Goal: Task Accomplishment & Management: Manage account settings

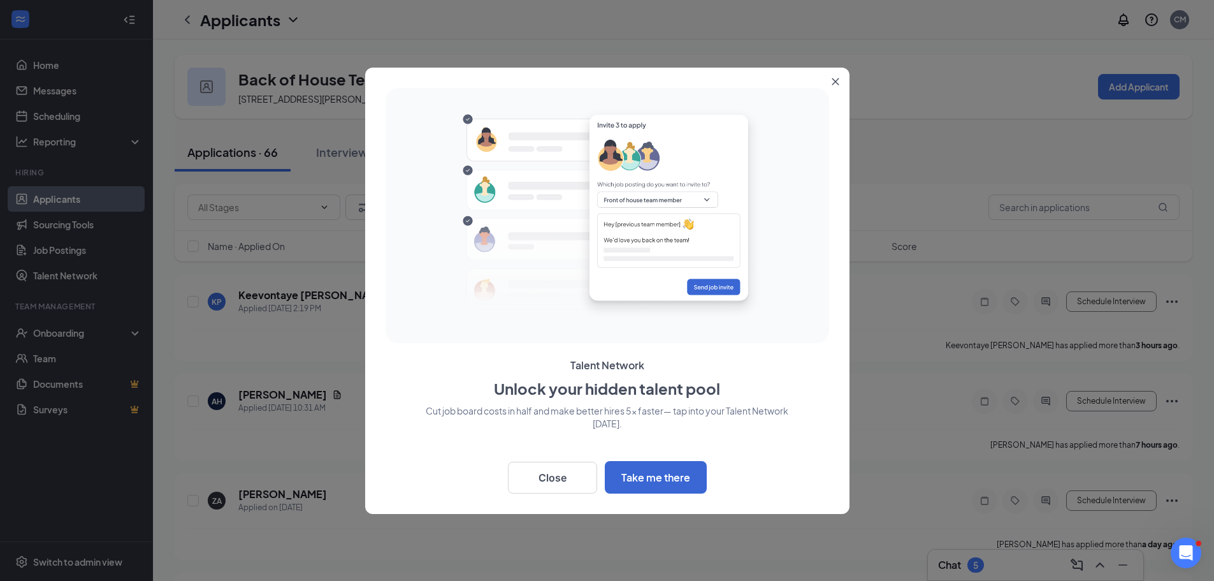
click at [832, 80] on icon "Close" at bounding box center [836, 82] width 8 height 8
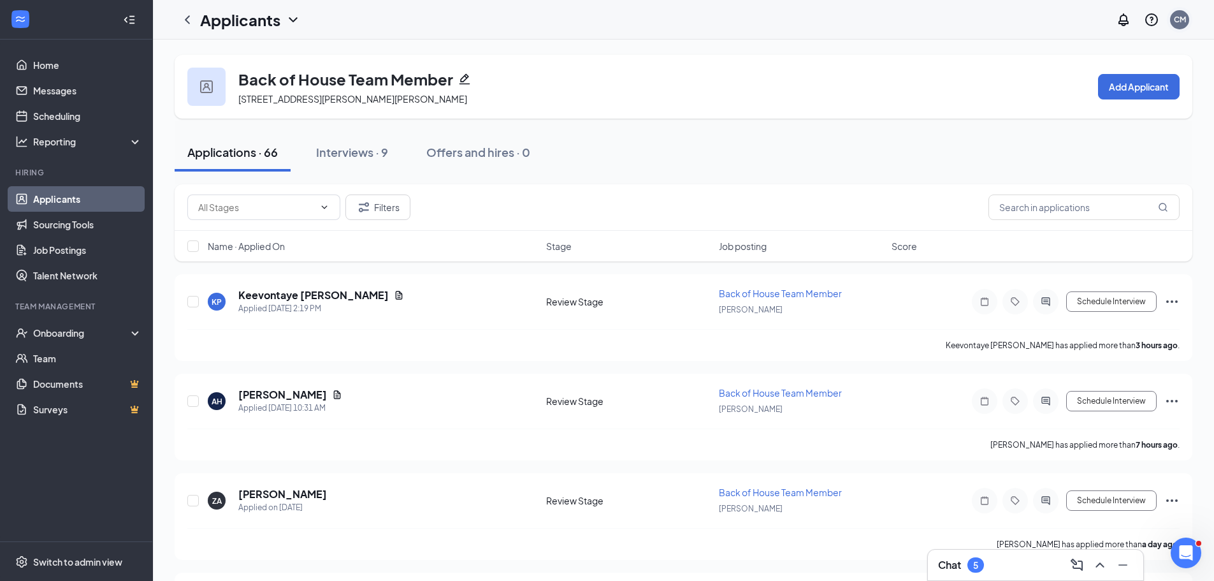
click at [1187, 26] on div "CM" at bounding box center [1179, 19] width 25 height 25
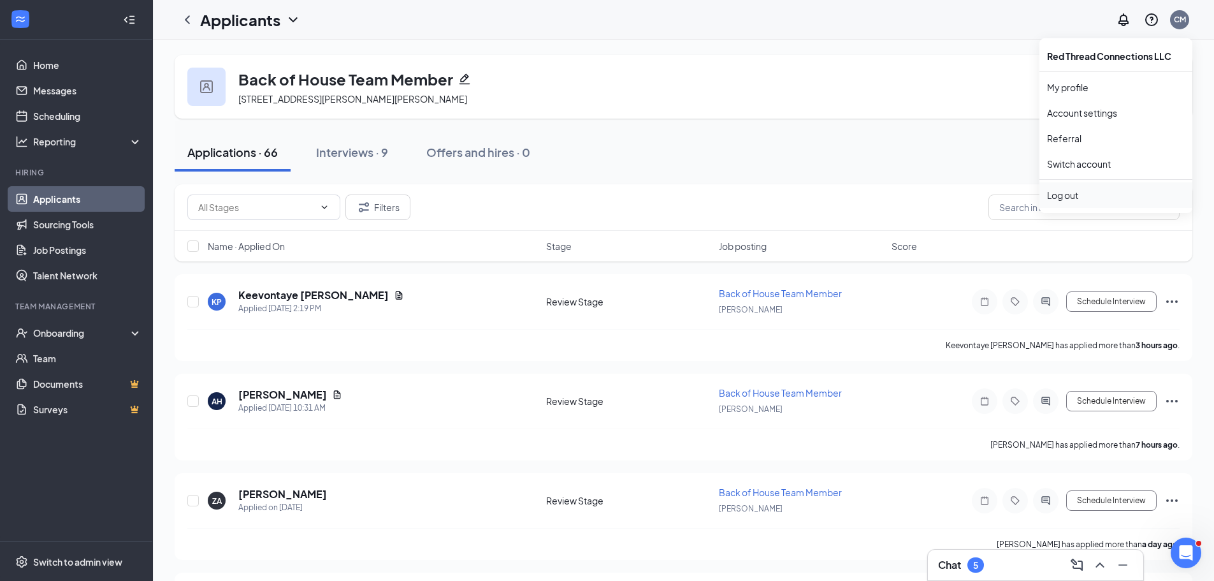
click at [1066, 203] on li "Log out" at bounding box center [1115, 194] width 153 height 25
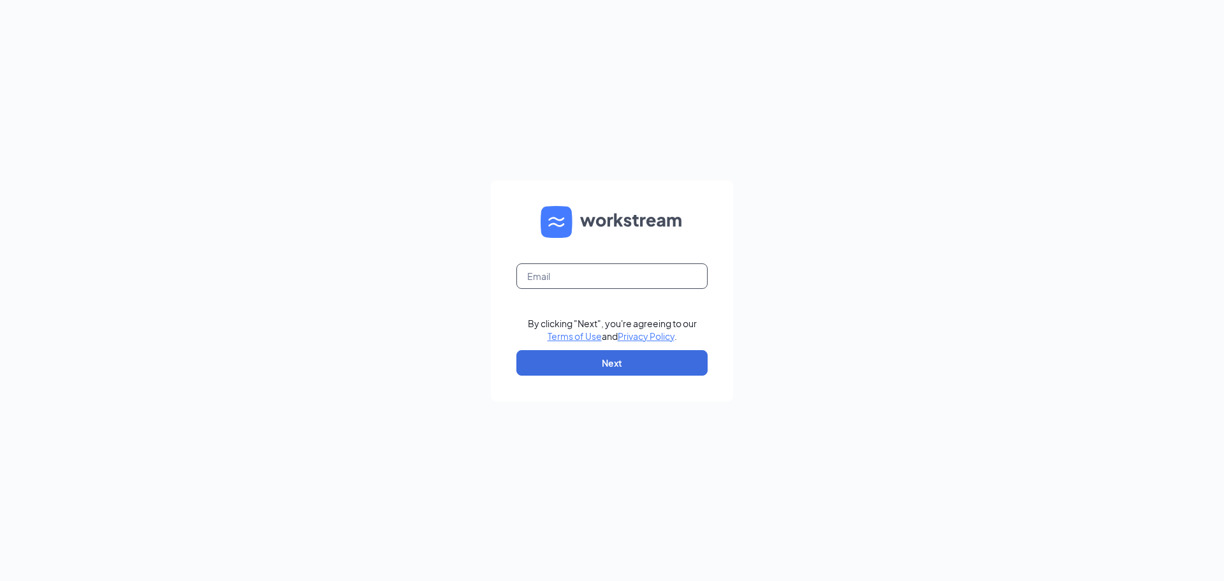
click at [581, 266] on input "text" at bounding box center [611, 275] width 191 height 25
type input "H"
type input "sheillyann23@gmail.com"
click at [617, 358] on button "Next" at bounding box center [611, 362] width 191 height 25
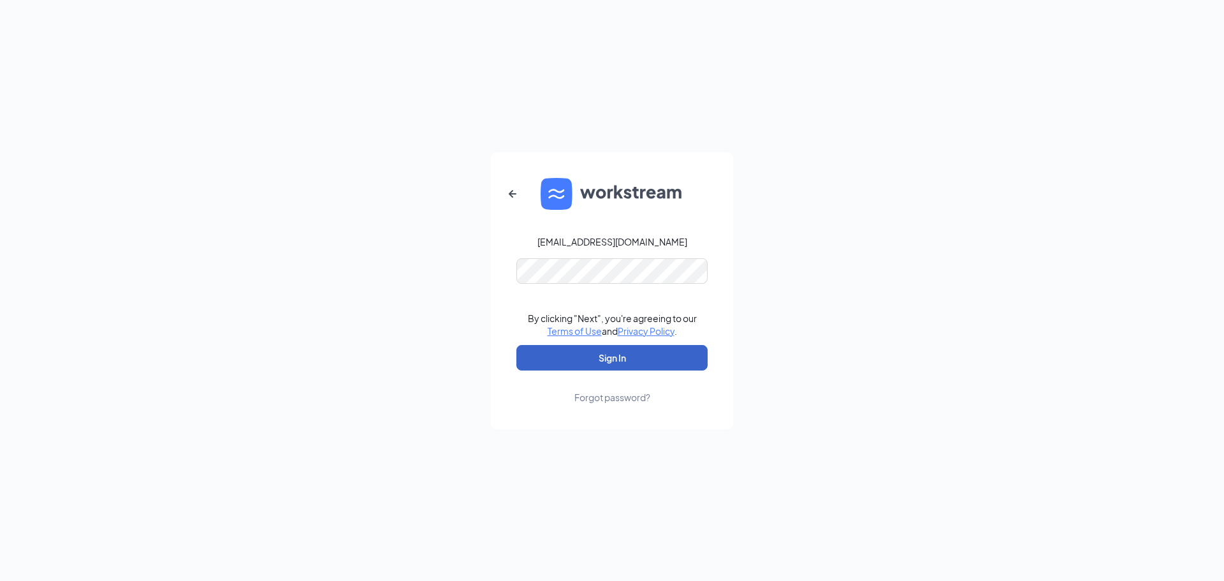
click at [581, 354] on button "Sign In" at bounding box center [611, 357] width 191 height 25
click at [405, 261] on div "sheillyann23@gmail.com Credential mismatches. By clicking "Next", you're agreei…" at bounding box center [612, 290] width 1224 height 581
click at [516, 345] on button "Sign In" at bounding box center [611, 357] width 191 height 25
click at [66, 266] on div "sheillyann23@gmail.com Credential mismatches. By clicking "Next", you're agreei…" at bounding box center [612, 290] width 1224 height 581
click at [968, 335] on div "sheillyann23@gmail.com Password field is required By clicking "Next", you're ag…" at bounding box center [612, 290] width 1224 height 581
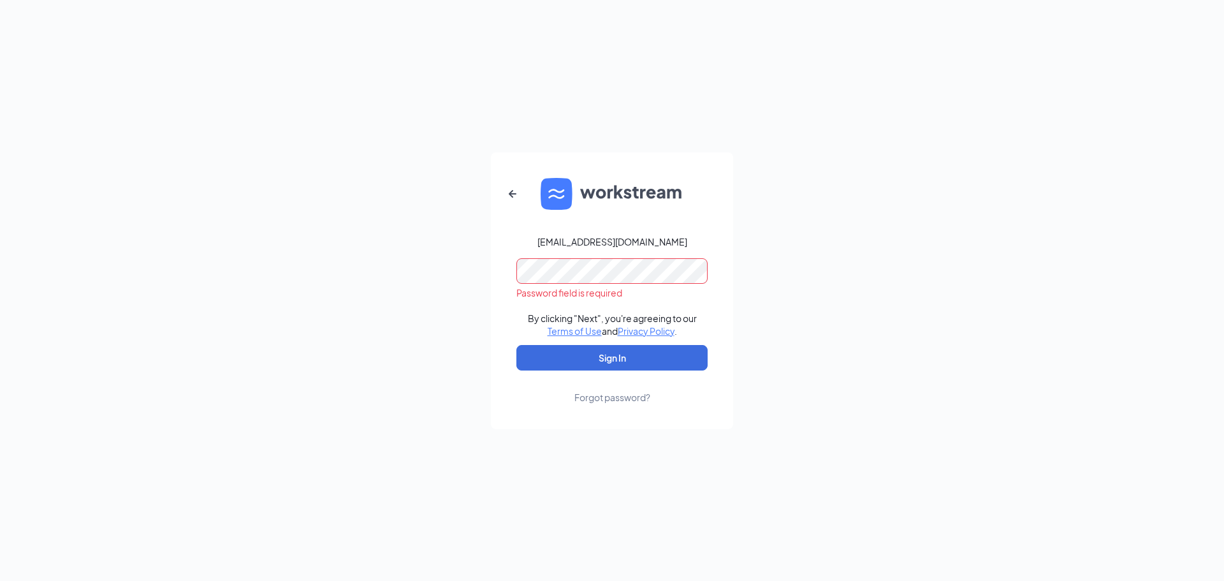
click at [631, 403] on div "Forgot password?" at bounding box center [612, 397] width 76 height 13
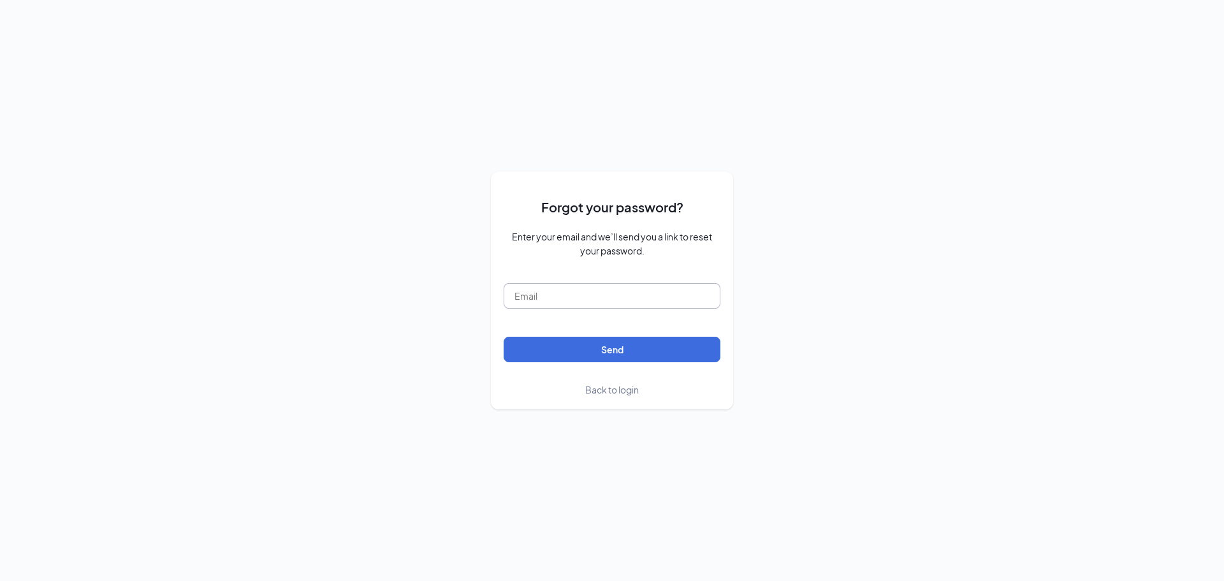
click at [577, 292] on input "text" at bounding box center [611, 295] width 217 height 25
type input "sheillyann23@gmail.com"
click at [503, 336] on button "Send" at bounding box center [611, 348] width 217 height 25
click at [617, 389] on span "Back to login" at bounding box center [612, 389] width 54 height 11
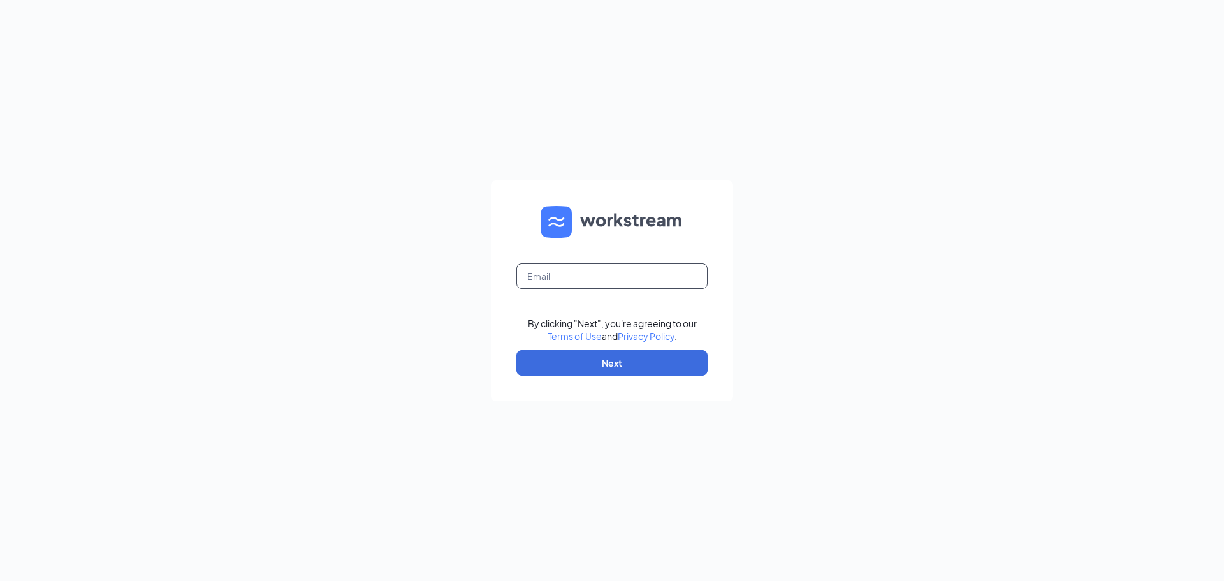
click at [588, 277] on input "text" at bounding box center [611, 275] width 191 height 25
type input "sheishei_2014@yahoo.com"
click at [587, 368] on button "Next" at bounding box center [611, 362] width 191 height 25
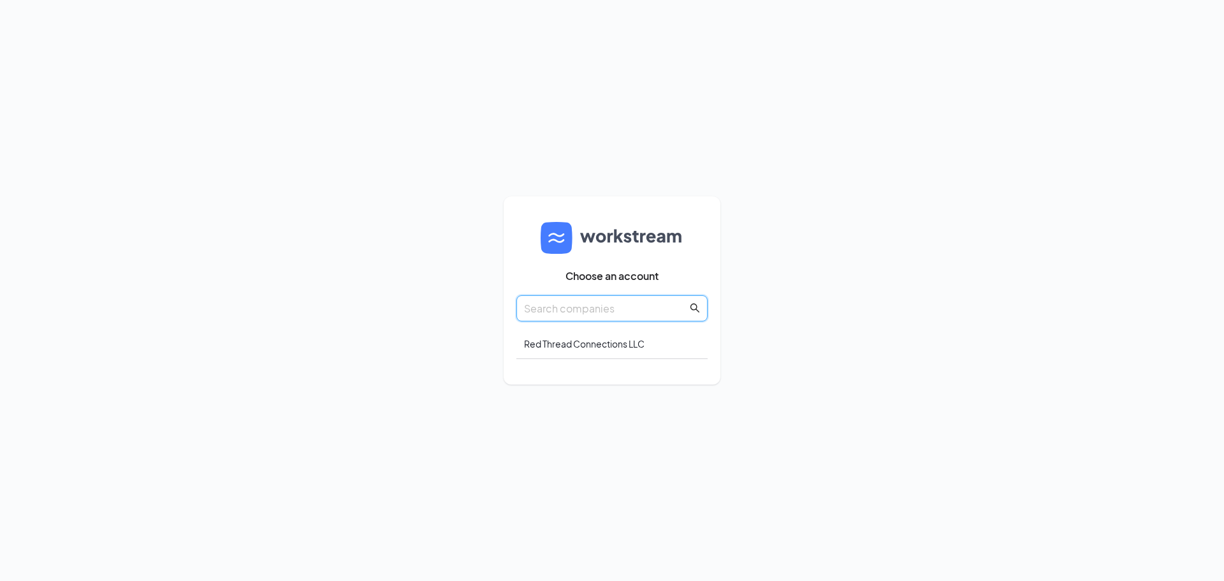
drag, startPoint x: 605, startPoint y: 304, endPoint x: 697, endPoint y: 325, distance: 94.1
click at [605, 305] on input "text" at bounding box center [605, 308] width 163 height 16
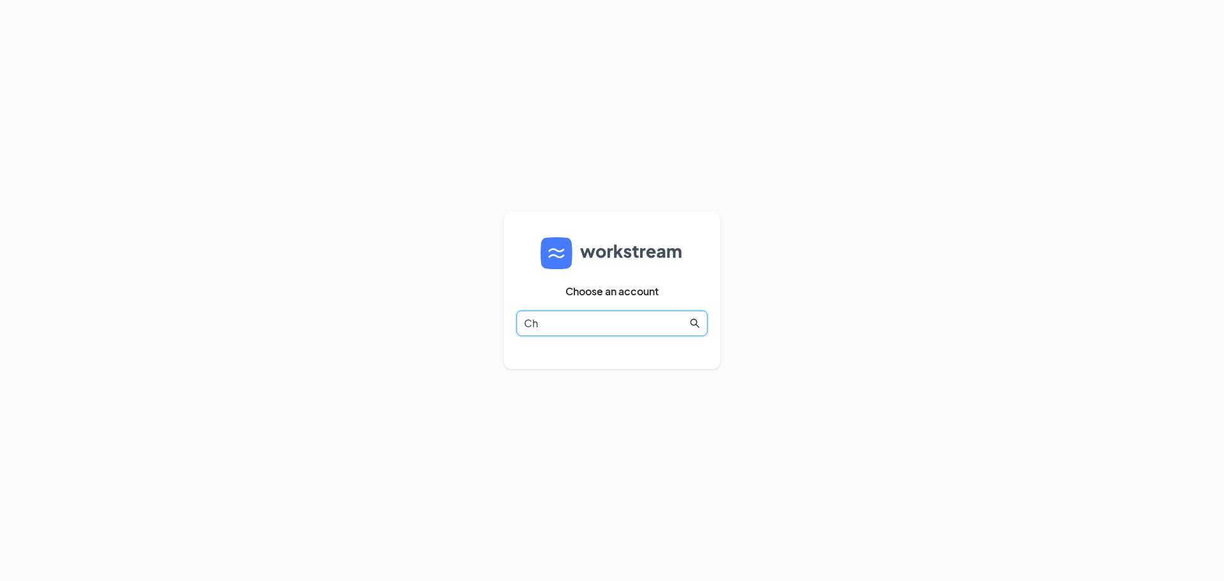
type input "C"
type input "Z"
click at [702, 315] on span "Chick Fil A" at bounding box center [611, 322] width 191 height 25
drag, startPoint x: 701, startPoint y: 317, endPoint x: 695, endPoint y: 324, distance: 9.0
click at [697, 322] on span "Chick Fil A" at bounding box center [611, 322] width 191 height 25
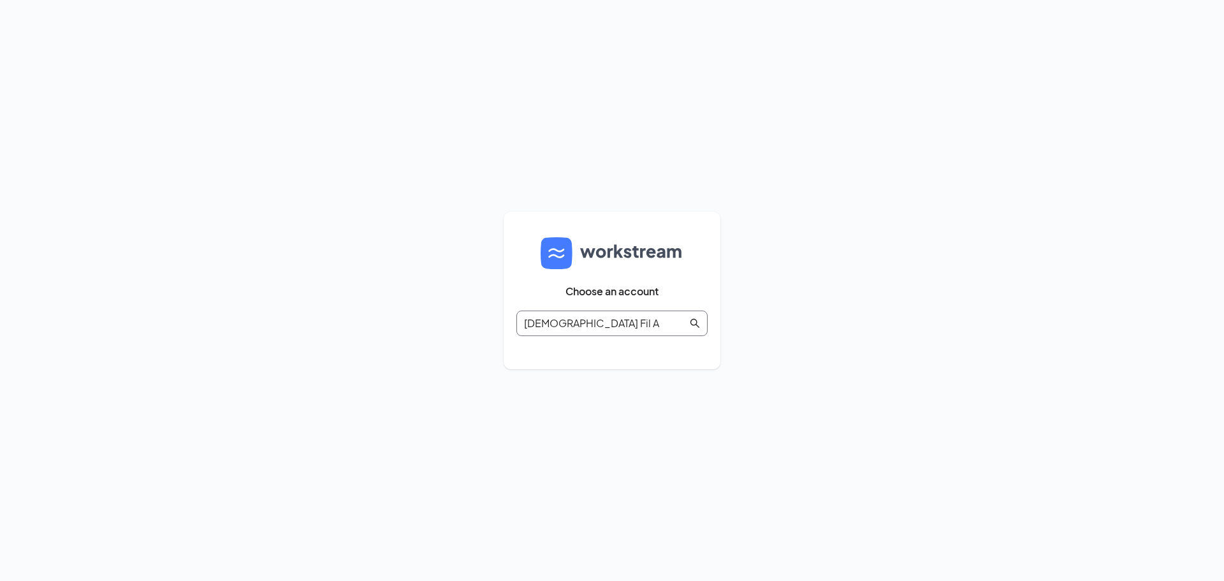
click at [693, 325] on icon "search" at bounding box center [694, 323] width 9 height 9
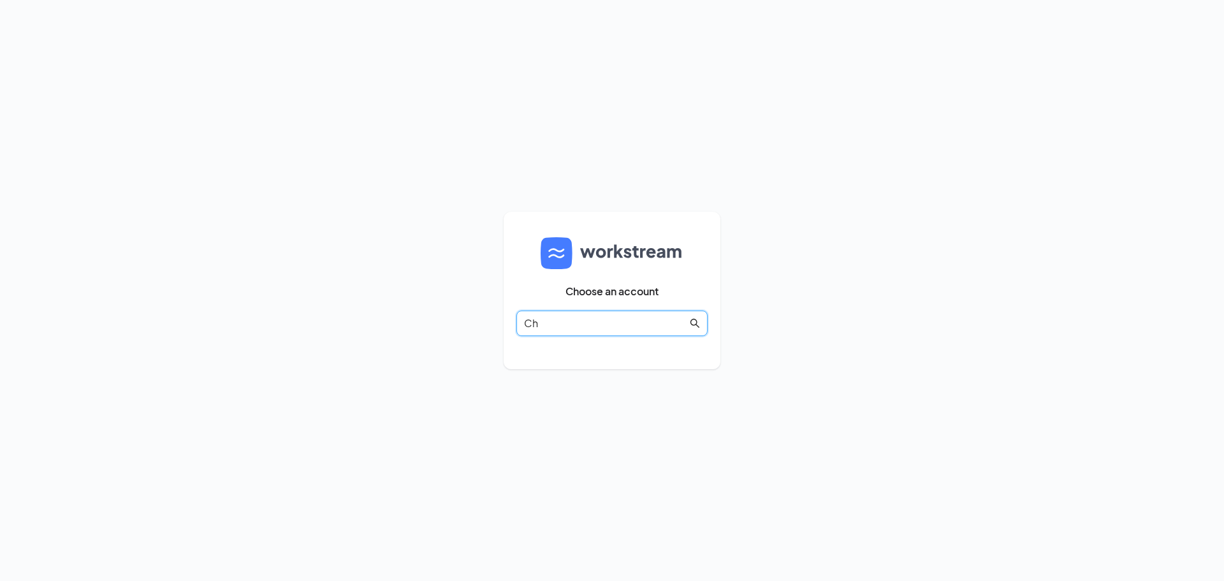
type input "C"
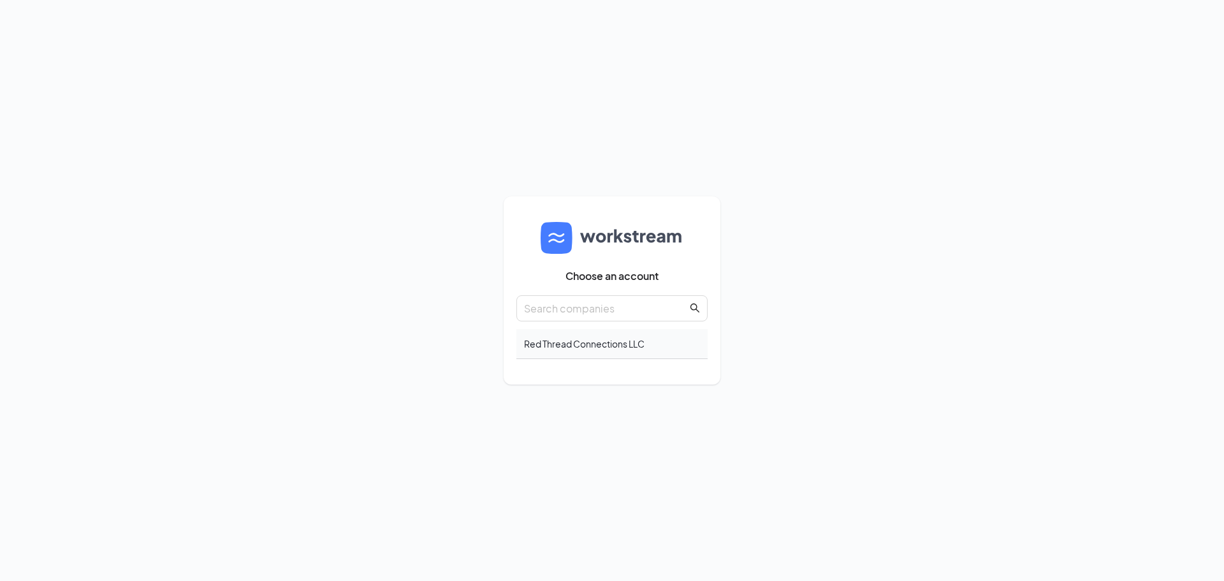
drag, startPoint x: 565, startPoint y: 350, endPoint x: 565, endPoint y: 342, distance: 7.7
click at [565, 350] on div "Red Thread Connections LLC" at bounding box center [611, 344] width 191 height 30
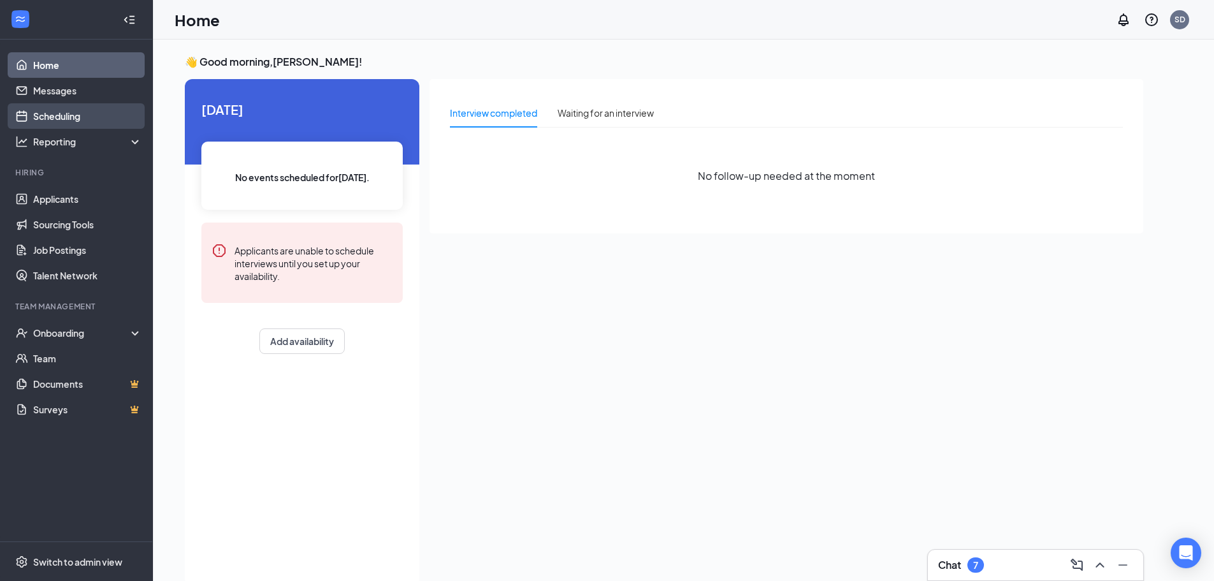
click at [71, 127] on link "Scheduling" at bounding box center [87, 115] width 109 height 25
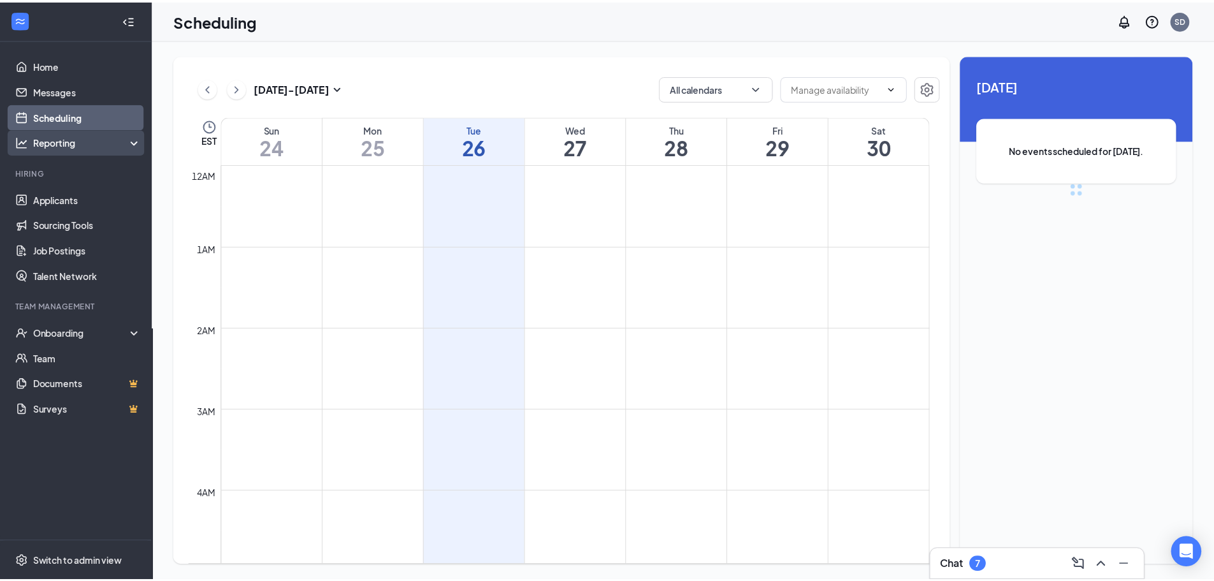
scroll to position [626, 0]
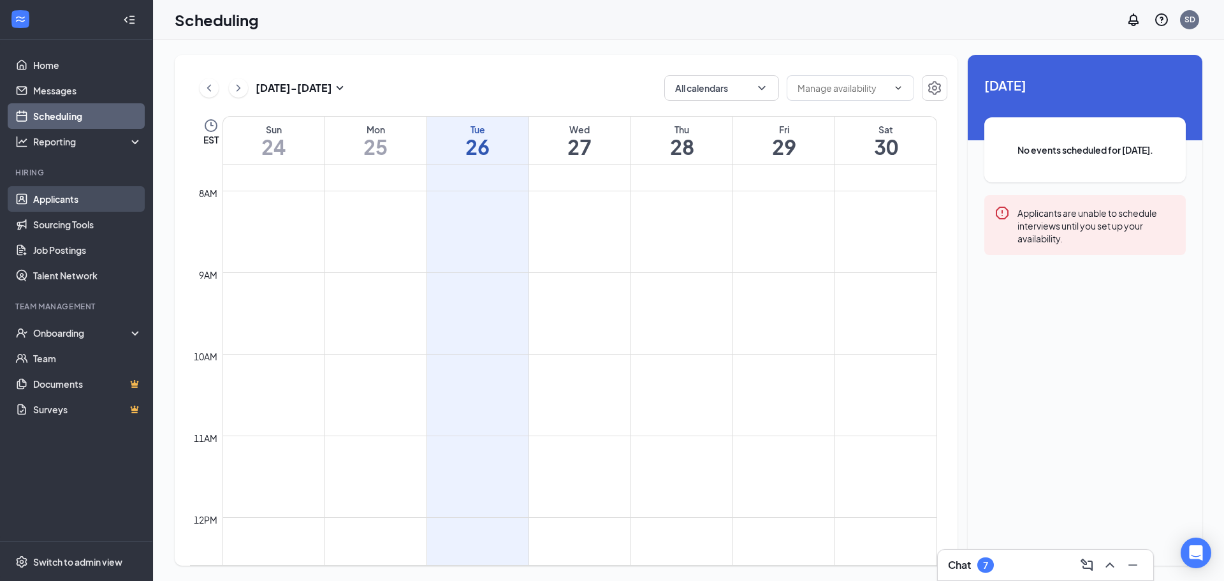
click at [63, 200] on link "Applicants" at bounding box center [87, 198] width 109 height 25
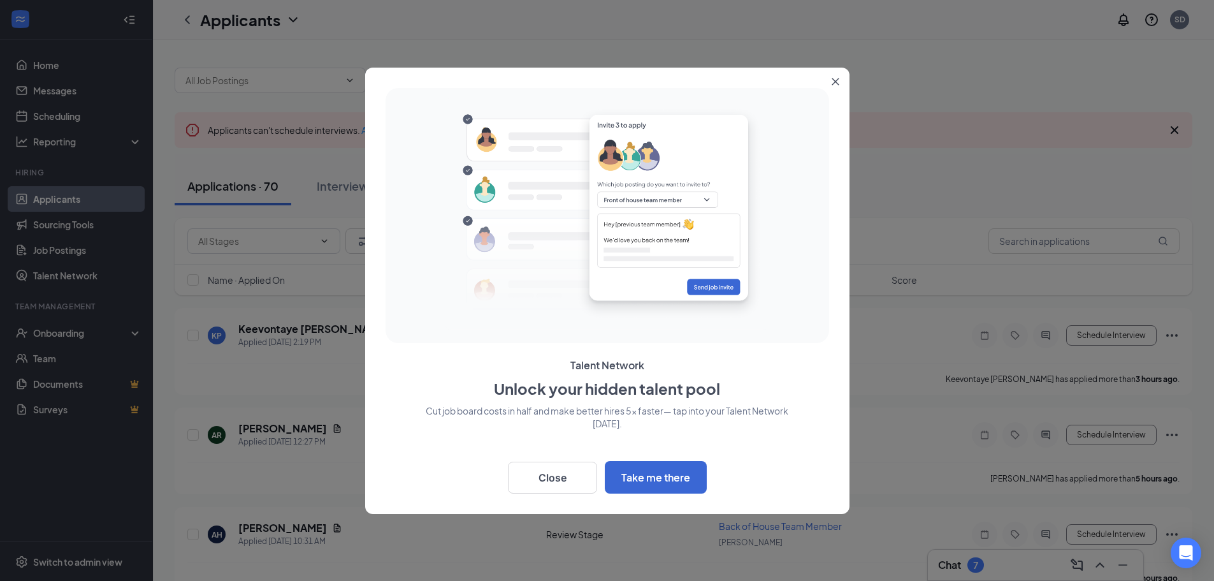
click at [837, 85] on icon "Close" at bounding box center [836, 82] width 8 height 8
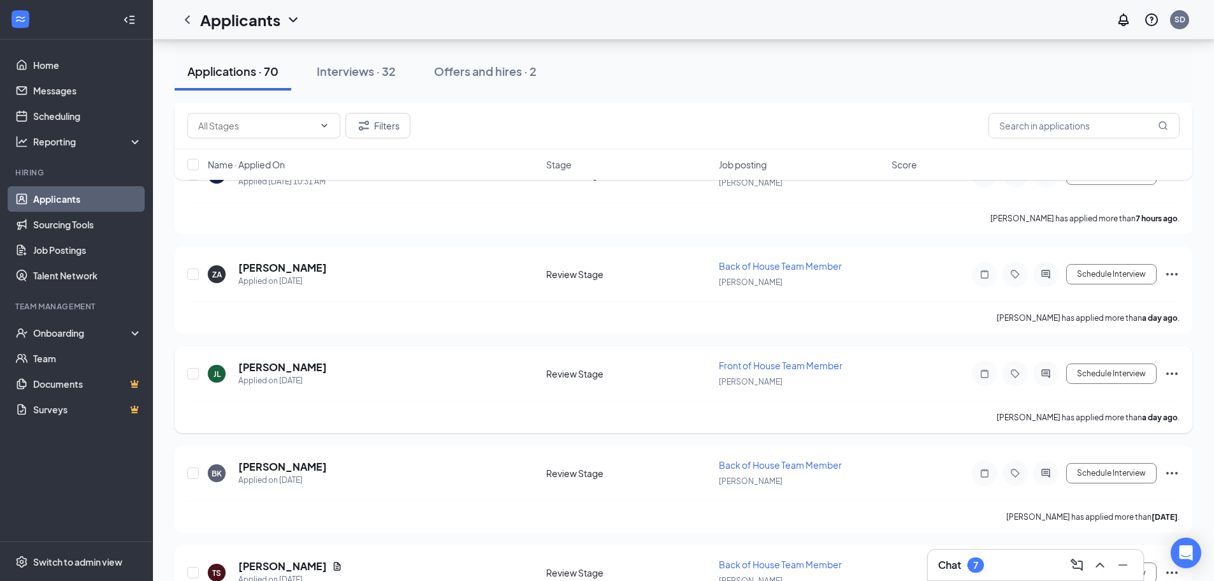
scroll to position [382, 0]
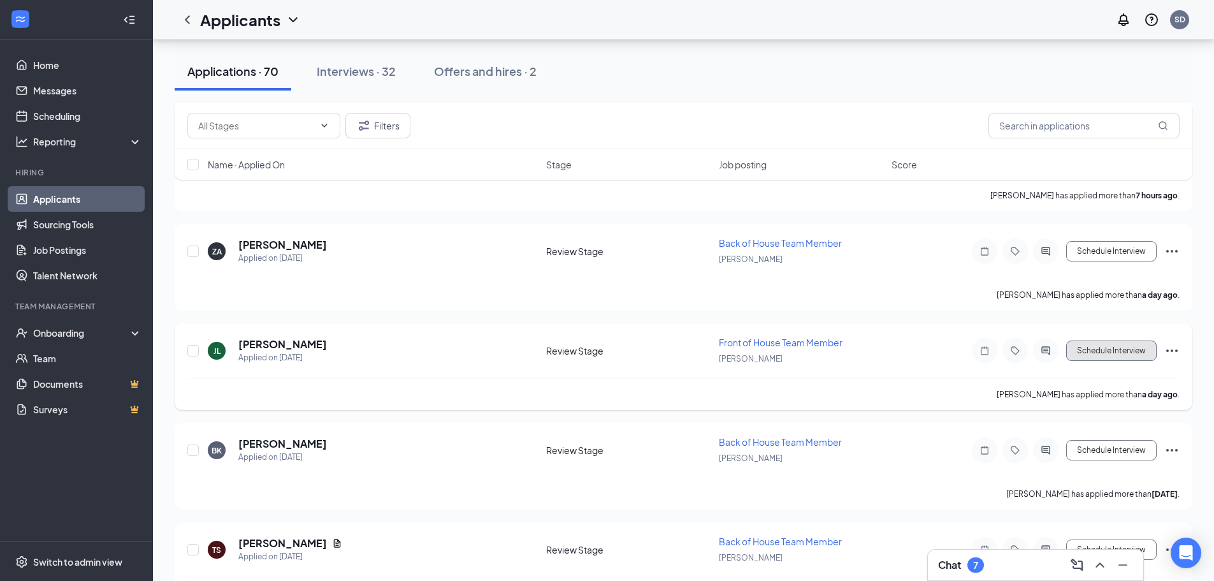
click at [1087, 346] on button "Schedule Interview" at bounding box center [1111, 350] width 90 height 20
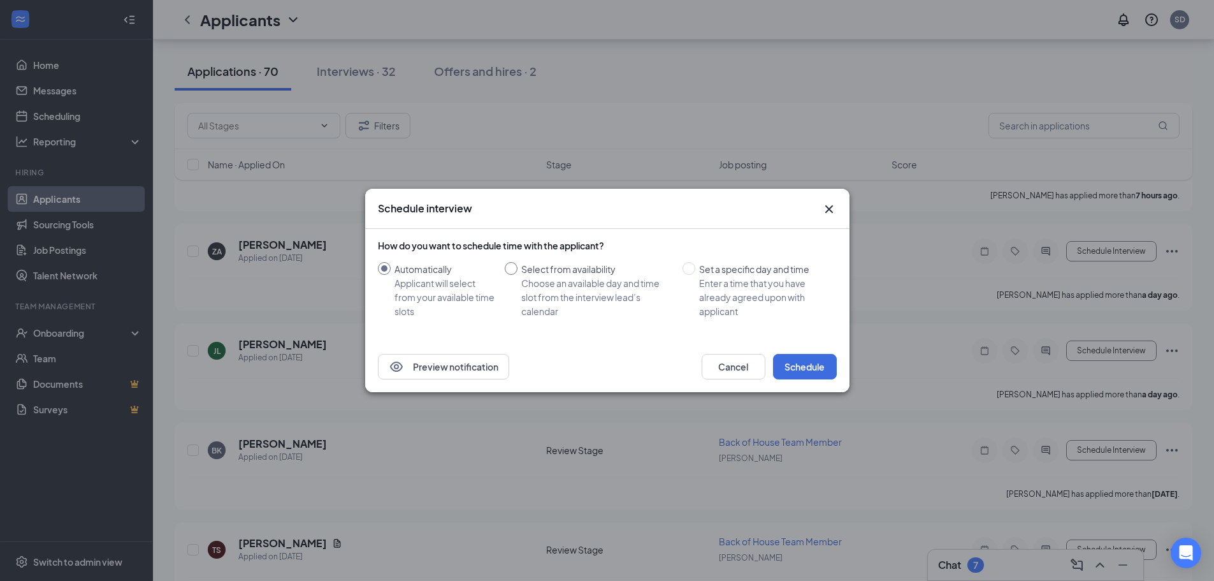
click at [554, 282] on div "Choose an available day and time slot from the interview lead’s calendar" at bounding box center [596, 297] width 151 height 42
click at [517, 275] on input "Select from availability Choose an available day and time slot from the intervi…" at bounding box center [511, 268] width 13 height 13
radio input "true"
radio input "false"
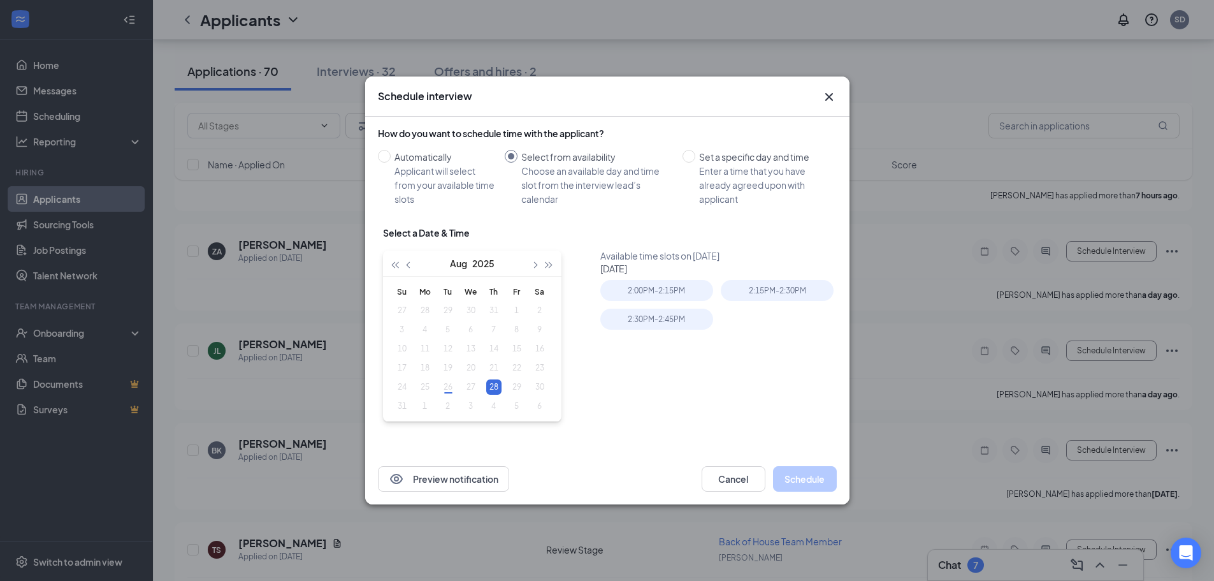
click at [468, 386] on table "Su Mo Tu We Th Fr Sa 27 28 29 30 31 1 2 3 4 5 6 7 8 9 10 11 12 13 14 15 16 17 1…" at bounding box center [471, 349] width 161 height 134
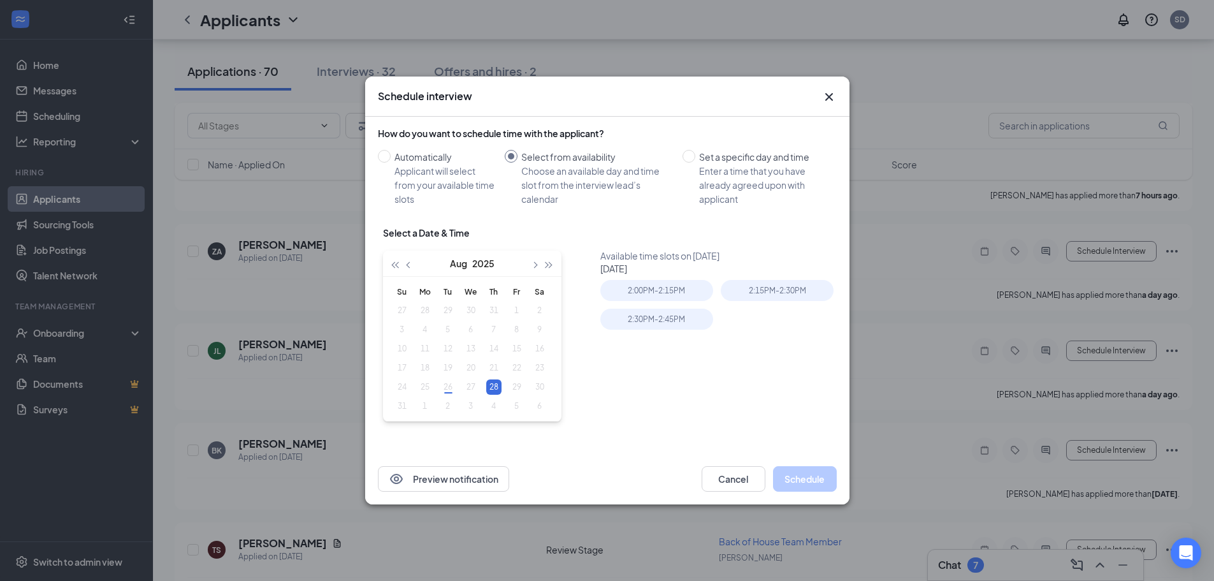
click at [468, 386] on table "Su Mo Tu We Th Fr Sa 27 28 29 30 31 1 2 3 4 5 6 7 8 9 10 11 12 13 14 15 16 17 1…" at bounding box center [471, 349] width 161 height 134
click at [696, 154] on span "Set a specific day and time Enter a time that you have already agreed upon with…" at bounding box center [763, 178] width 136 height 56
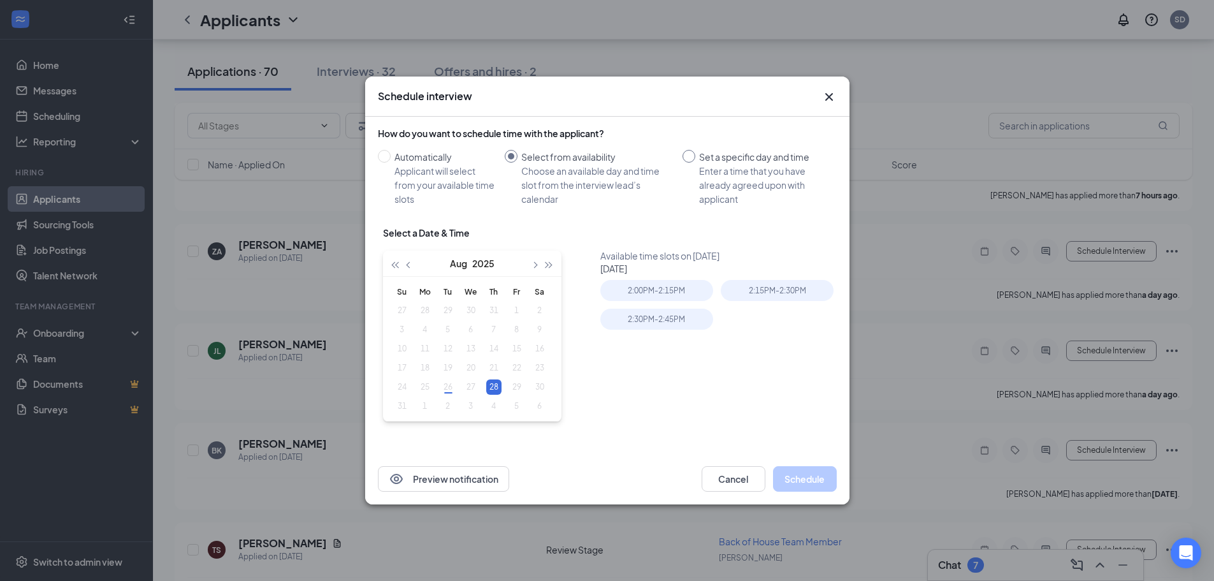
click at [695, 154] on input "Set a specific day and time Enter a time that you have already agreed upon with…" at bounding box center [689, 156] width 13 height 13
radio input "true"
radio input "false"
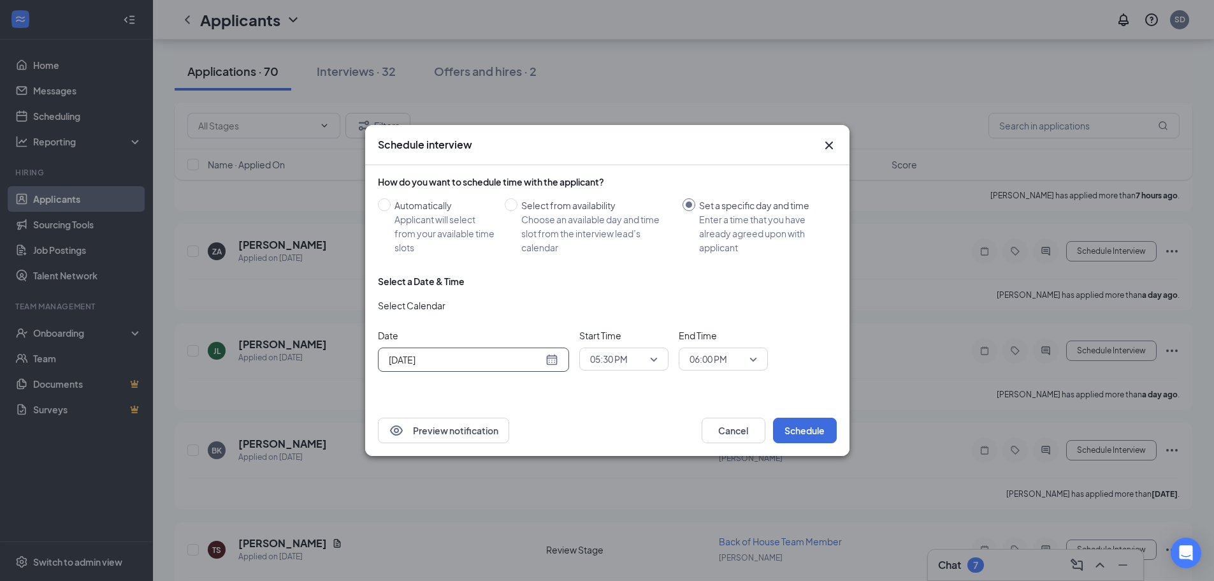
click at [567, 357] on div "[DATE]" at bounding box center [473, 359] width 191 height 24
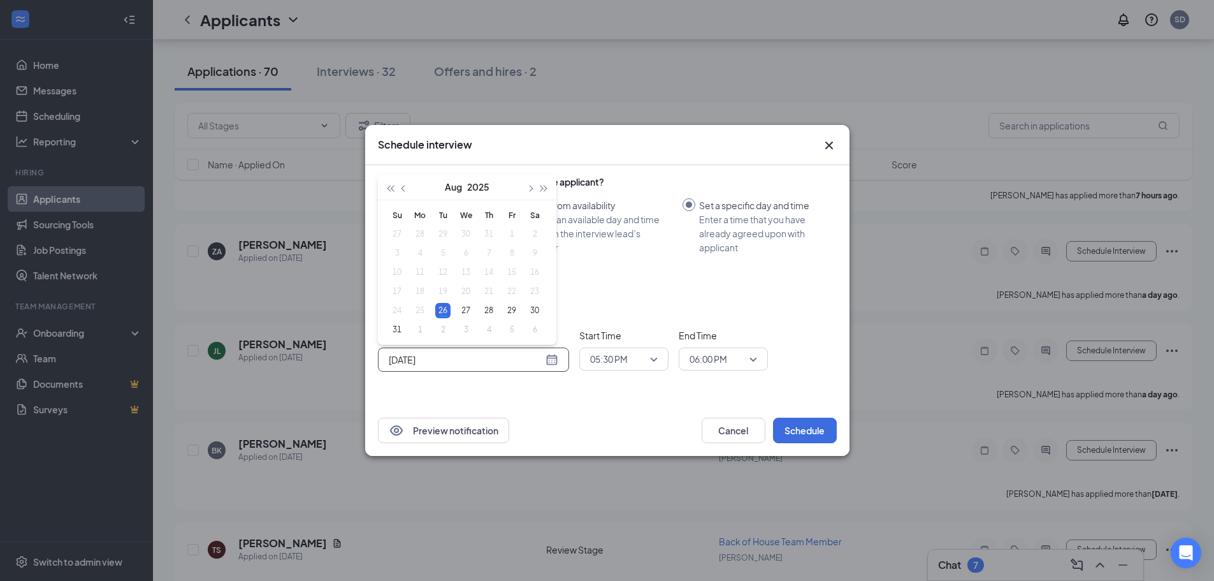
click at [533, 359] on input "[DATE]" at bounding box center [466, 359] width 154 height 14
type input "[DATE]"
click at [462, 303] on div "27" at bounding box center [465, 310] width 15 height 15
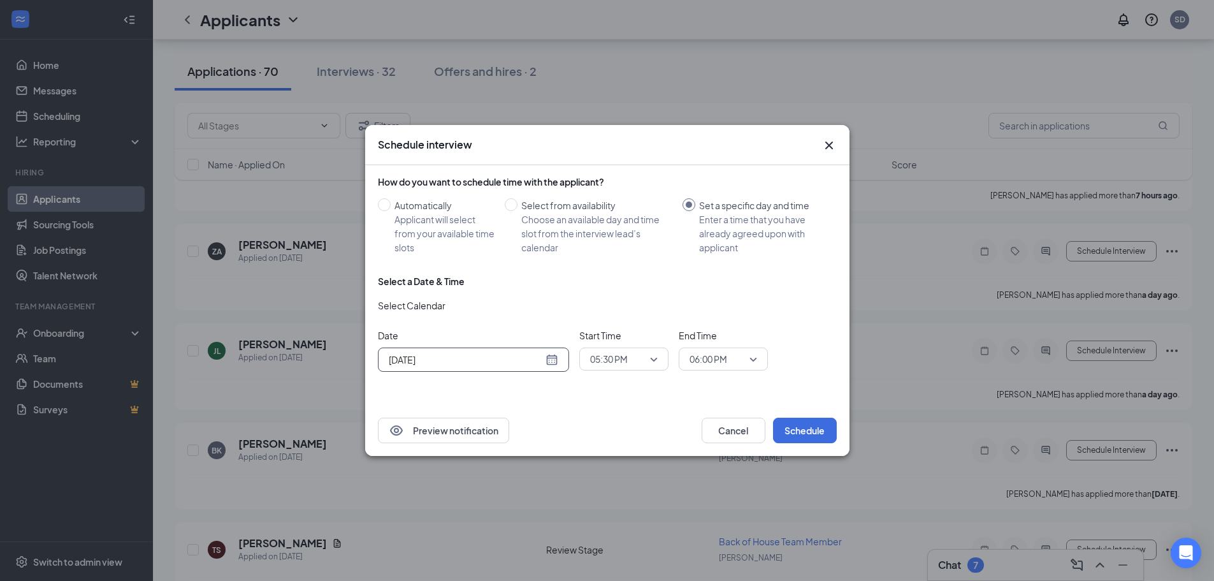
click at [643, 364] on span "05:30 PM" at bounding box center [618, 358] width 56 height 19
click at [628, 245] on span "01:00 PM" at bounding box center [623, 250] width 69 height 14
click at [742, 356] on span "06:00 PM" at bounding box center [718, 358] width 56 height 19
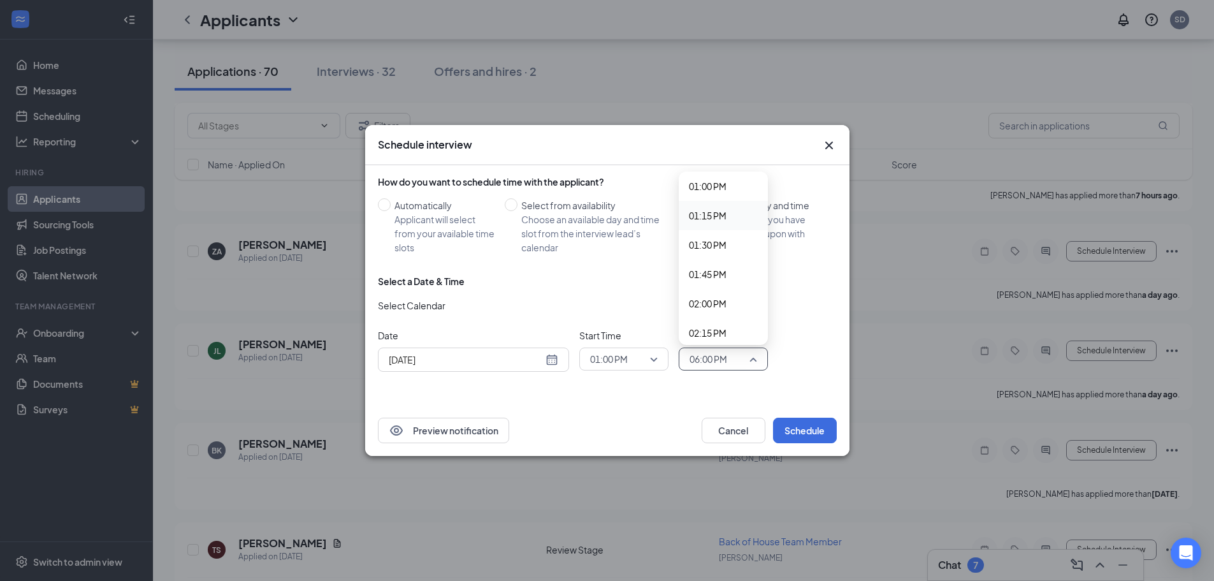
click at [729, 217] on span "01:15 PM" at bounding box center [723, 215] width 69 height 14
click at [791, 375] on div "Select a Date & Time Select Calendar Date [DATE] [DATE] Su Mo Tu We Th Fr Sa 27…" at bounding box center [607, 328] width 459 height 107
click at [798, 426] on button "Schedule" at bounding box center [805, 429] width 64 height 25
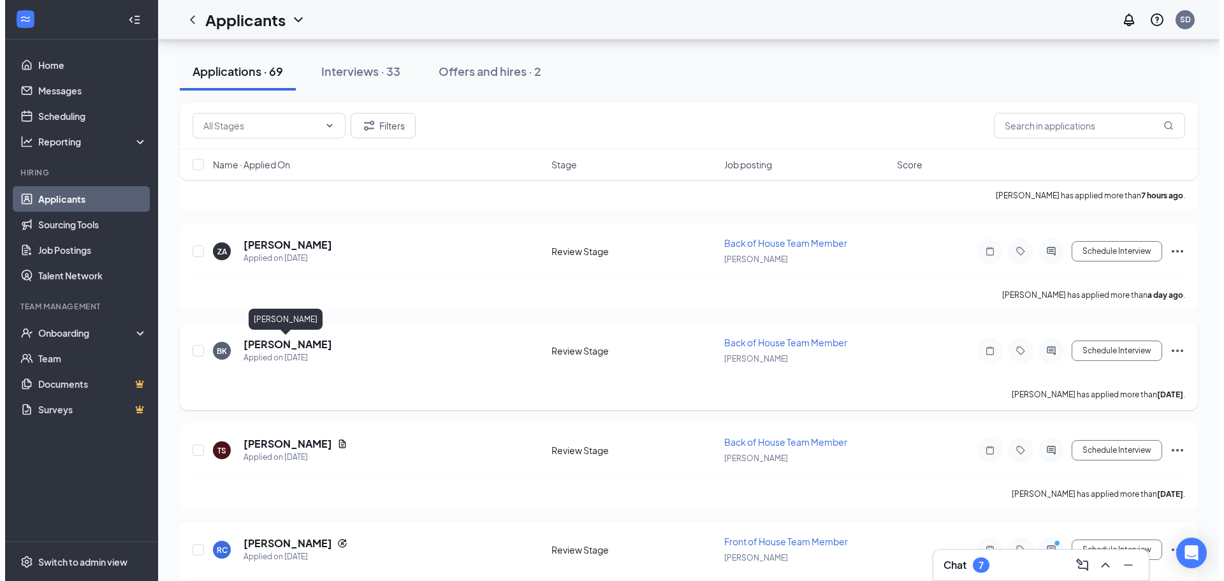
scroll to position [0, 0]
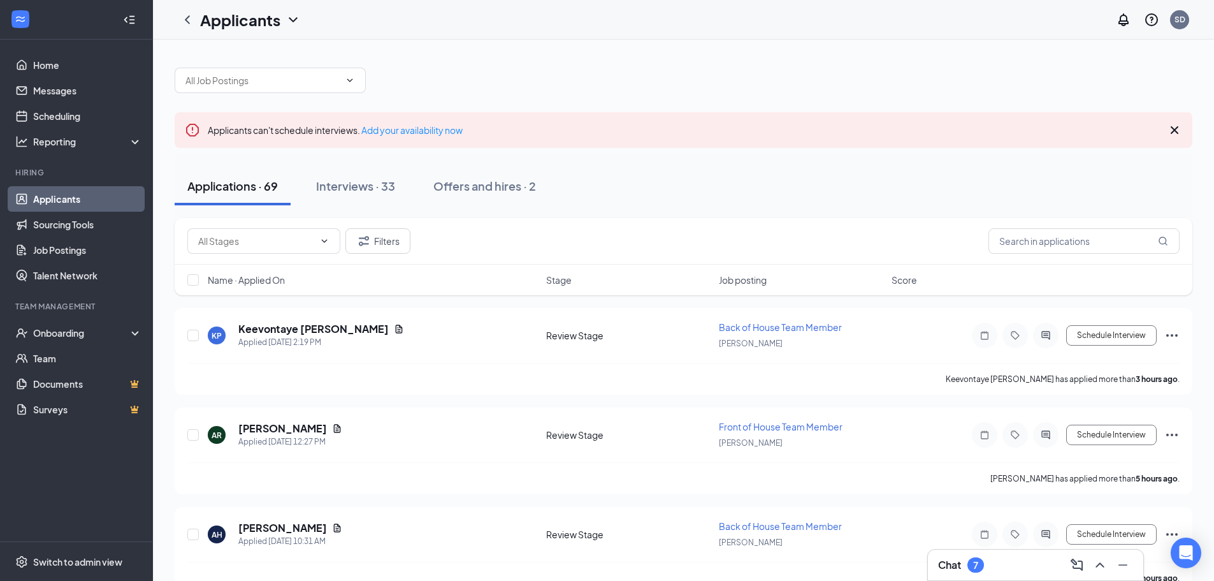
click at [1171, 129] on icon "Cross" at bounding box center [1174, 129] width 15 height 15
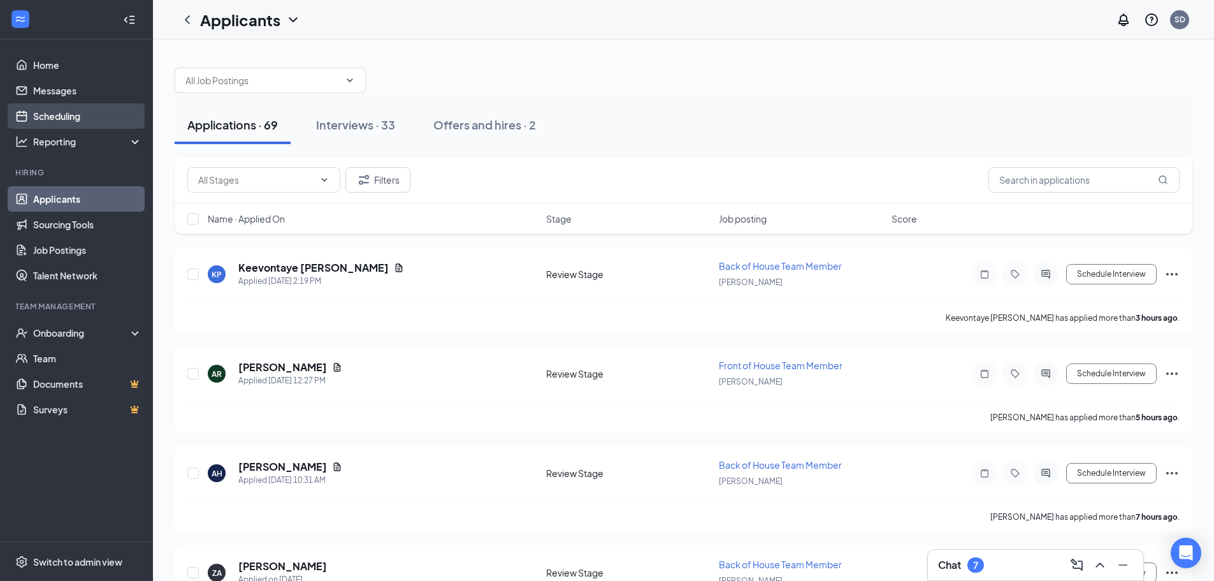
click at [76, 108] on link "Scheduling" at bounding box center [87, 115] width 109 height 25
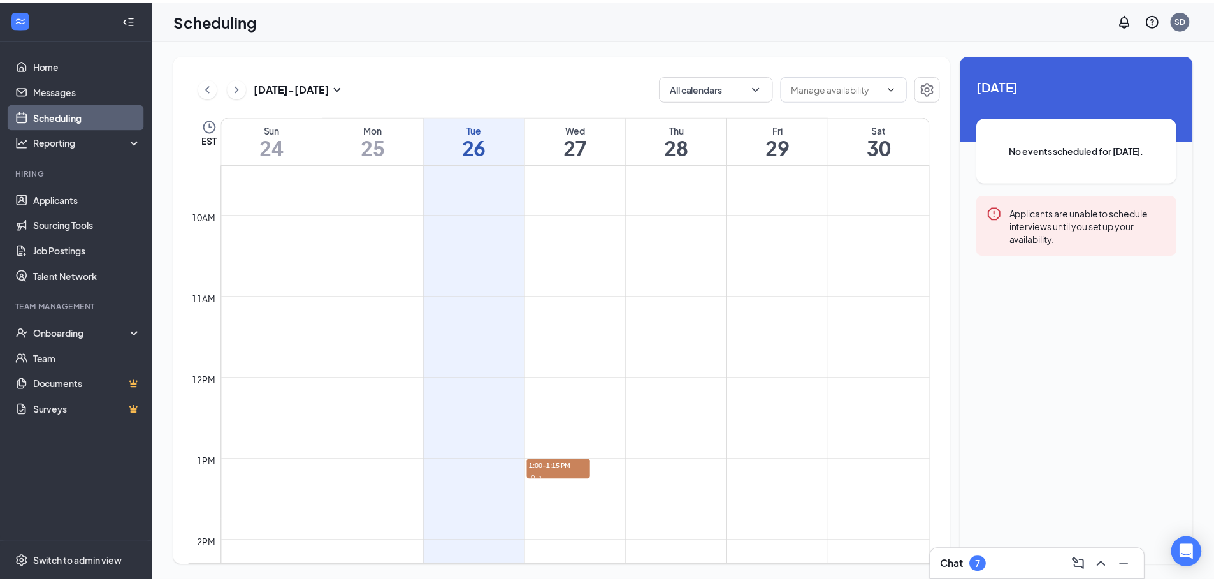
scroll to position [754, 0]
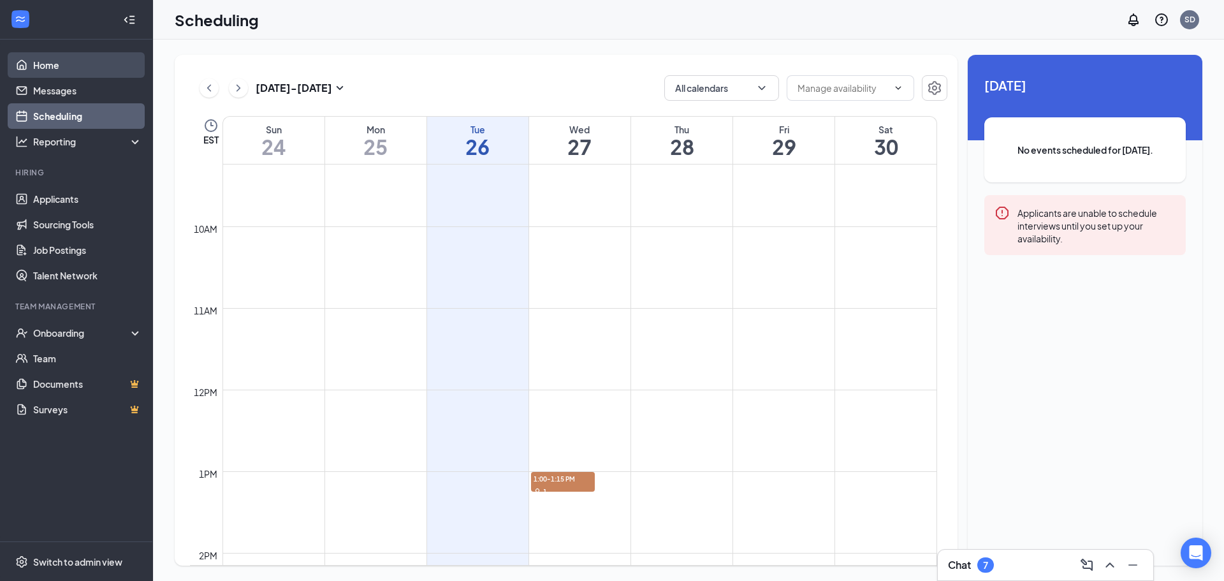
click at [50, 57] on link "Home" at bounding box center [87, 64] width 109 height 25
